Goal: Task Accomplishment & Management: Complete application form

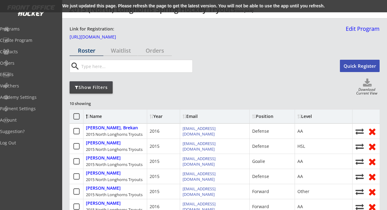
click at [119, 63] on input "input" at bounding box center [136, 66] width 112 height 12
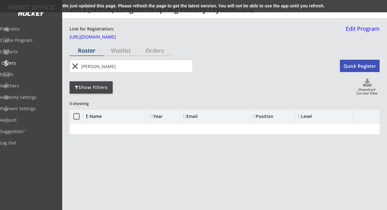
type input "johnston"
click at [28, 62] on div "Orders" at bounding box center [29, 63] width 55 height 4
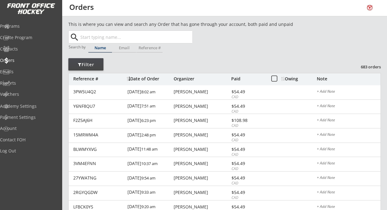
click at [104, 38] on input "text" at bounding box center [135, 37] width 113 height 12
type input "cas"
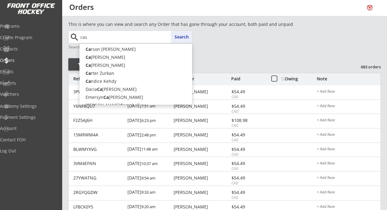
type input "[PERSON_NAME]"
type input "cash"
type input "[PERSON_NAME]"
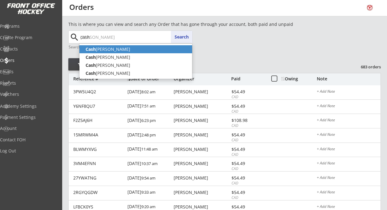
click at [105, 49] on p "[PERSON_NAME]" at bounding box center [136, 49] width 113 height 8
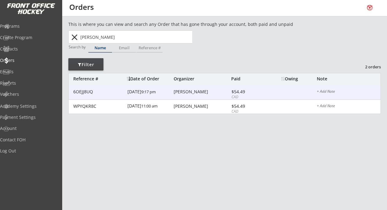
type input "[PERSON_NAME]"
click at [195, 90] on div "[PERSON_NAME]" at bounding box center [202, 92] width 56 height 4
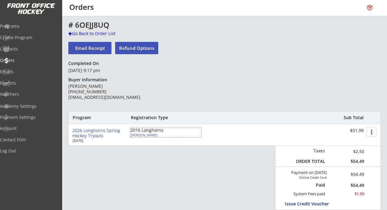
click at [141, 135] on div "[PERSON_NAME]" at bounding box center [165, 134] width 69 height 3
select select ""Defense""
select select ""HSL""
select select ""YL""
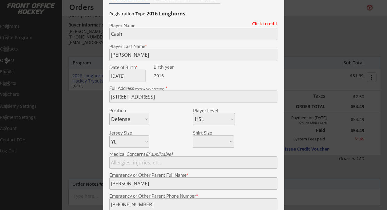
scroll to position [55, 0]
click at [260, 24] on div "Click to edit" at bounding box center [263, 23] width 30 height 4
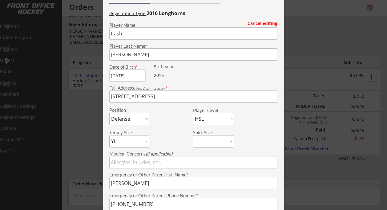
click at [143, 120] on select "Forward Defense Goalie" at bounding box center [129, 119] width 40 height 12
select select ""Goalie""
click at [109, 113] on select "Forward Defense Goalie" at bounding box center [129, 119] width 40 height 12
click at [178, 121] on div "Position Forward Defense Goalie" at bounding box center [150, 116] width 83 height 18
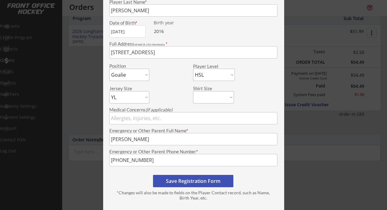
scroll to position [100, 0]
click at [198, 180] on button "Save Registration Form" at bounding box center [193, 181] width 80 height 12
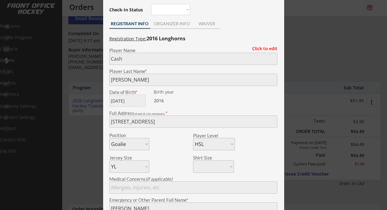
scroll to position [0, 0]
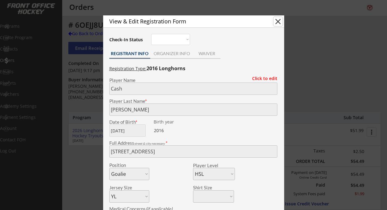
click at [279, 21] on button "close" at bounding box center [278, 21] width 9 height 9
select select ""PLACEHOLDER_1427118222253""
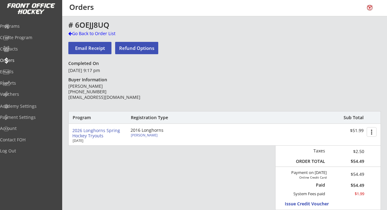
click at [141, 136] on div "[PERSON_NAME]" at bounding box center [165, 134] width 69 height 3
type input "Cash"
type input "[PERSON_NAME]"
type input "[DATE]"
type input "[STREET_ADDRESS]"
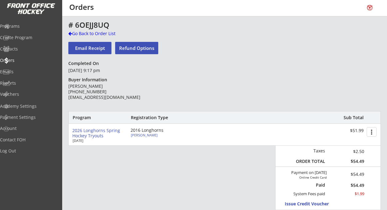
select select ""Goalie""
select select ""HSL""
select select ""YL""
type input "[PERSON_NAME]"
type input "[PHONE_NUMBER]"
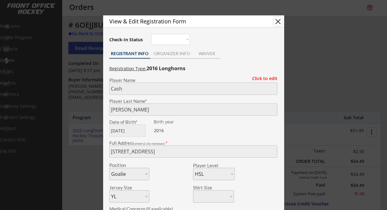
click at [278, 21] on button "close" at bounding box center [278, 21] width 9 height 9
select select ""PLACEHOLDER_1427118222253""
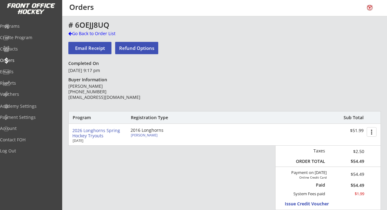
click at [142, 135] on div "[PERSON_NAME]" at bounding box center [165, 134] width 69 height 3
type input "Cash"
type input "[PERSON_NAME]"
type input "[DATE]"
type input "[STREET_ADDRESS]"
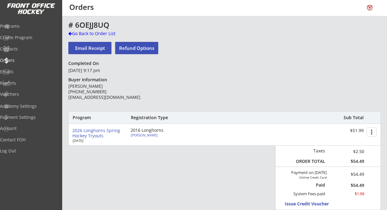
select select ""Goalie""
select select ""HSL""
select select ""YL""
type input "[PERSON_NAME]"
type input "[PHONE_NUMBER]"
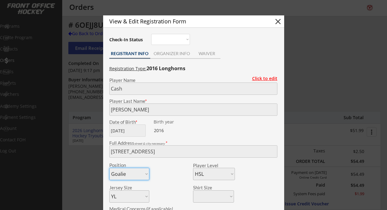
click at [267, 80] on div "Click to edit" at bounding box center [263, 78] width 30 height 4
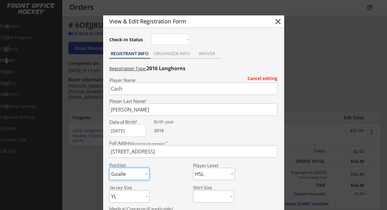
click at [145, 174] on select "Forward Defense Goalie" at bounding box center [129, 174] width 40 height 12
select select ""Forward""
click at [109, 168] on select "Forward Defense Goalie" at bounding box center [129, 174] width 40 height 12
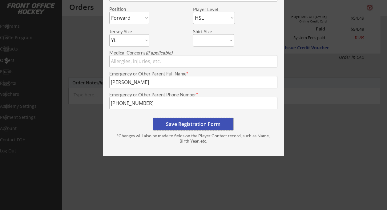
click at [199, 126] on button "Save Registration Form" at bounding box center [193, 124] width 80 height 12
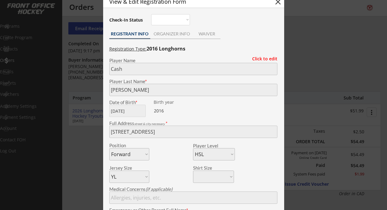
scroll to position [15, 0]
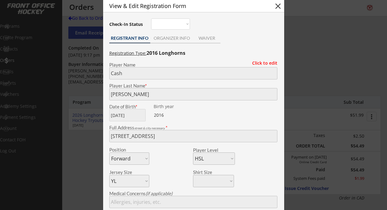
click at [278, 4] on button "close" at bounding box center [278, 6] width 9 height 9
select select ""PLACEHOLDER_1427118222253""
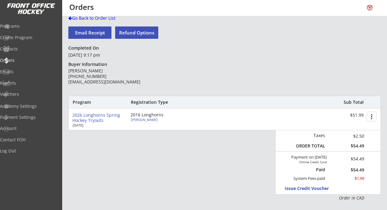
scroll to position [0, 0]
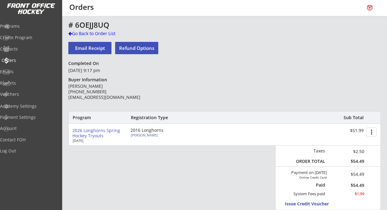
click at [25, 61] on div "Orders" at bounding box center [29, 60] width 55 height 4
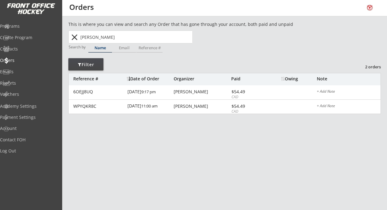
click at [116, 41] on input "[PERSON_NAME]" at bounding box center [135, 37] width 113 height 12
type input "Cash Johnso"
type input "[PERSON_NAME]"
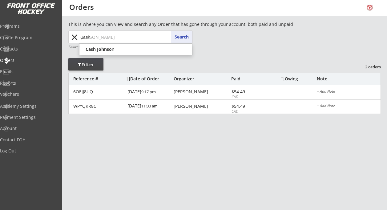
type input "Cas"
type input "[PERSON_NAME]"
type input "Ca"
type input "[PERSON_NAME]"
type input "C"
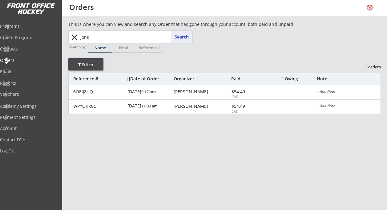
type input "[PERSON_NAME]"
type input "jo"
type input "j"
type input "nas"
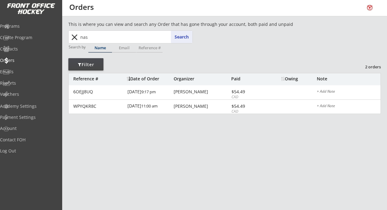
type input "[PERSON_NAME] [PERSON_NAME]"
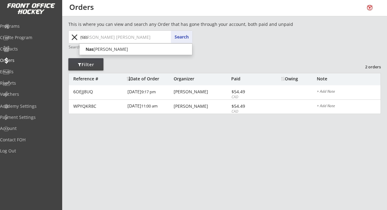
type input "[PERSON_NAME]"
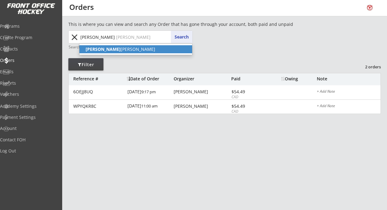
click at [106, 51] on p "[PERSON_NAME] [PERSON_NAME]" at bounding box center [136, 49] width 113 height 8
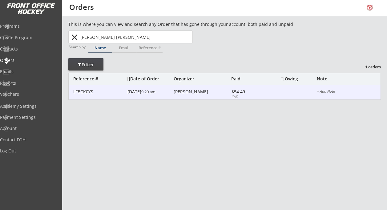
type input "[PERSON_NAME] [PERSON_NAME]"
click at [179, 93] on div "[PERSON_NAME]" at bounding box center [202, 92] width 56 height 4
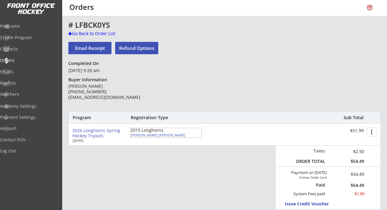
click at [145, 135] on div "[PERSON_NAME] [PERSON_NAME]" at bounding box center [165, 134] width 69 height 3
type input "[PERSON_NAME]"
type input "[DATE]"
type input "[STREET_ADDRESS][PERSON_NAME]"
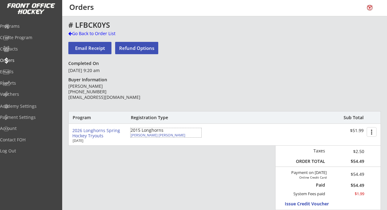
select select ""Goalie""
select select ""HSL""
select select ""YXL""
type input "[PERSON_NAME]"
type input "[PHONE_NUMBER]"
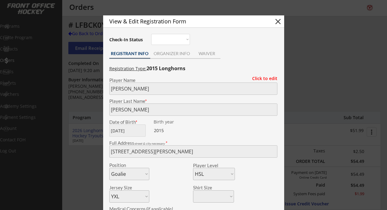
click at [278, 20] on button "close" at bounding box center [278, 21] width 9 height 9
select select ""PLACEHOLDER_1427118222253""
